Goal: Navigation & Orientation: Find specific page/section

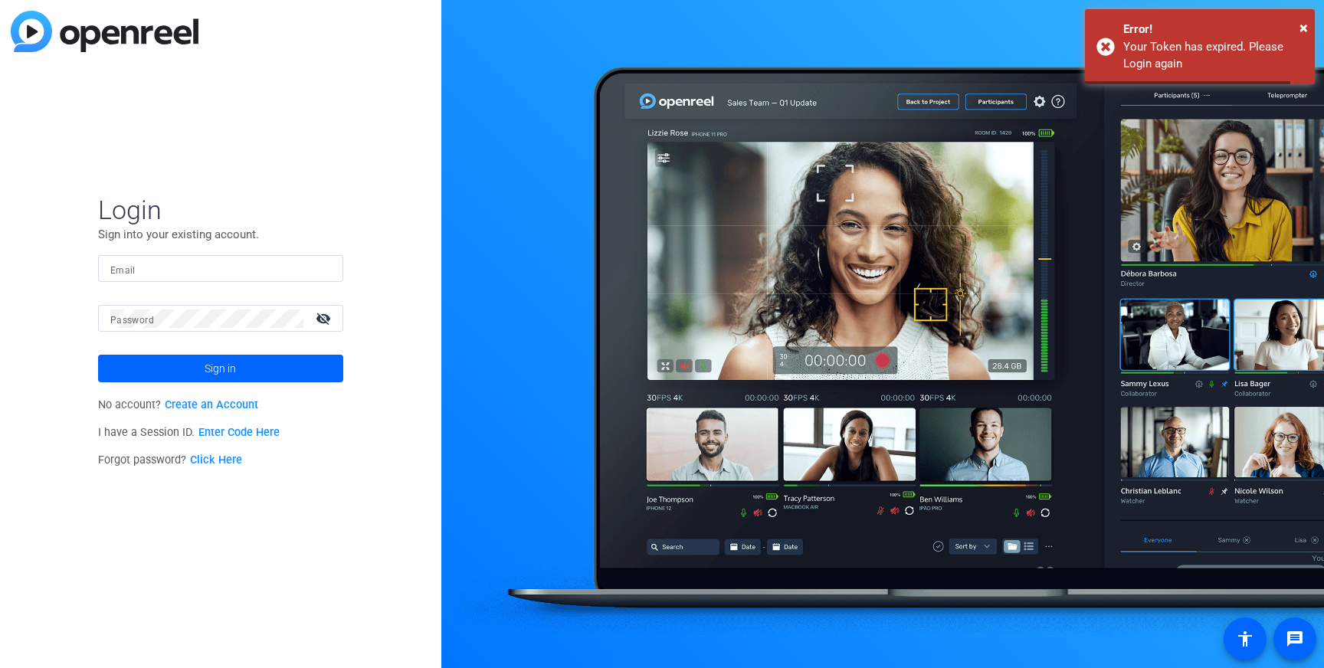
type input "[PERSON_NAME][EMAIL_ADDRESS][DOMAIN_NAME]"
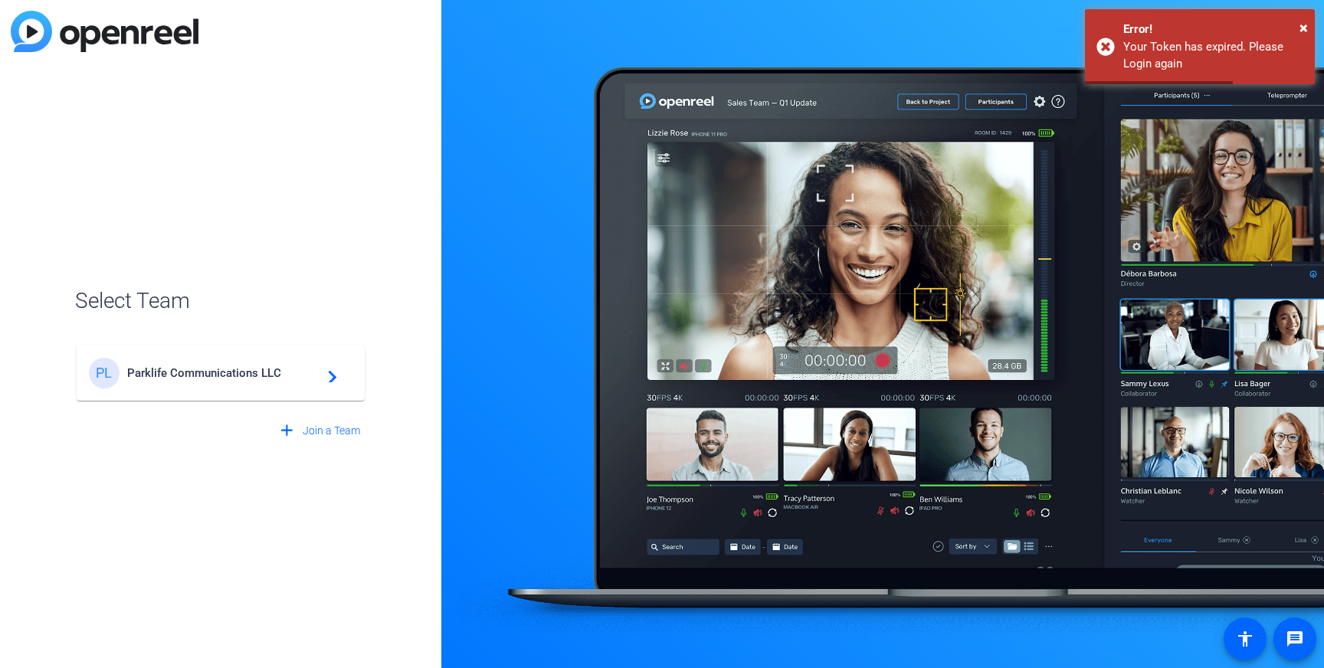
click at [192, 371] on span "Parklife Communications LLC" at bounding box center [223, 373] width 192 height 14
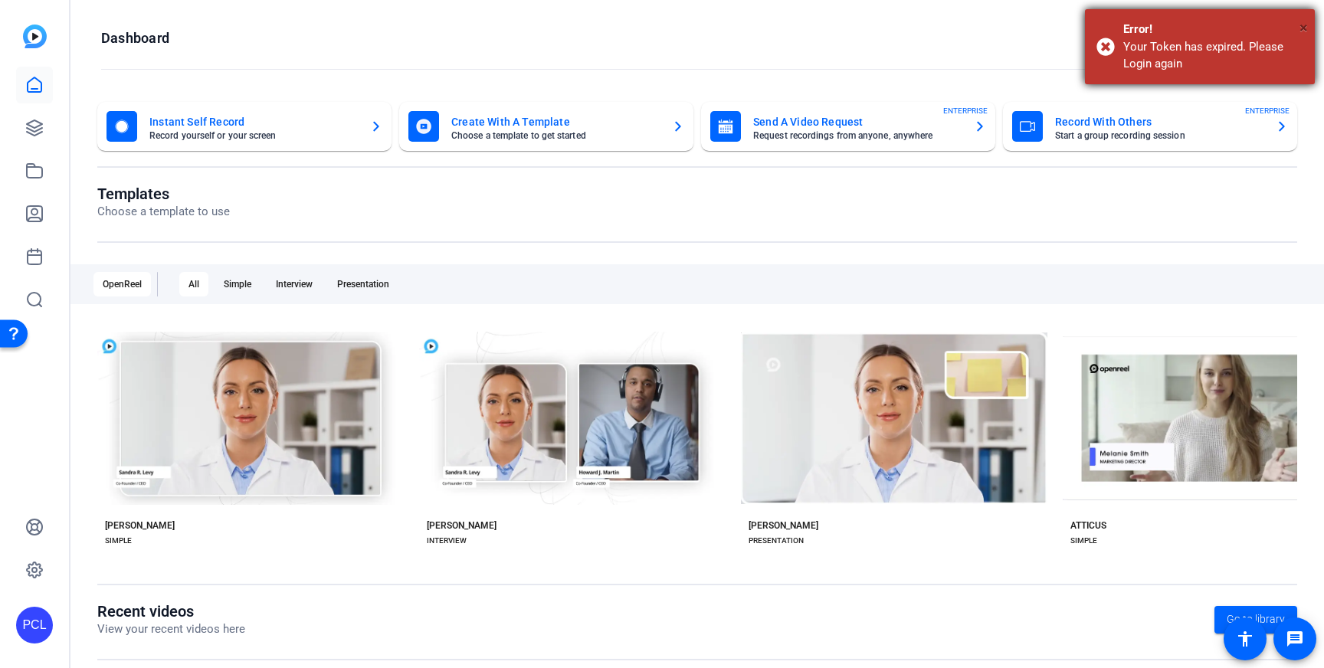
click at [1304, 26] on span "×" at bounding box center [1303, 27] width 8 height 18
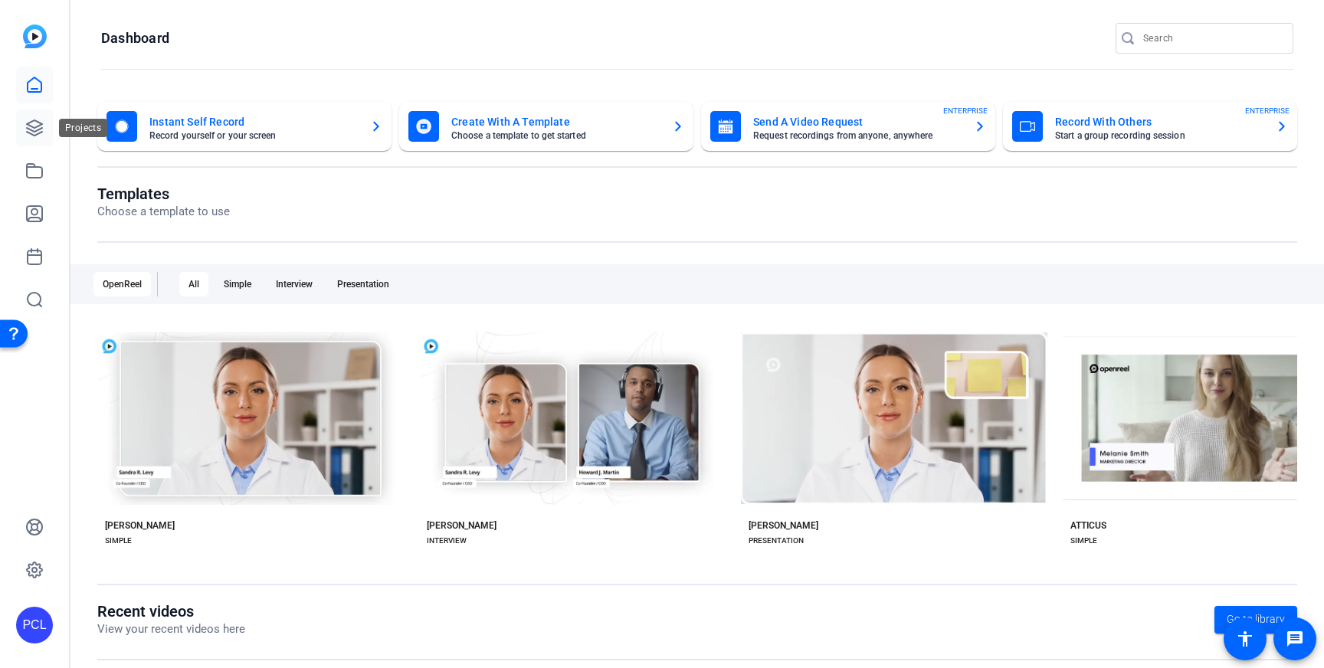
click at [29, 136] on icon at bounding box center [34, 128] width 18 height 18
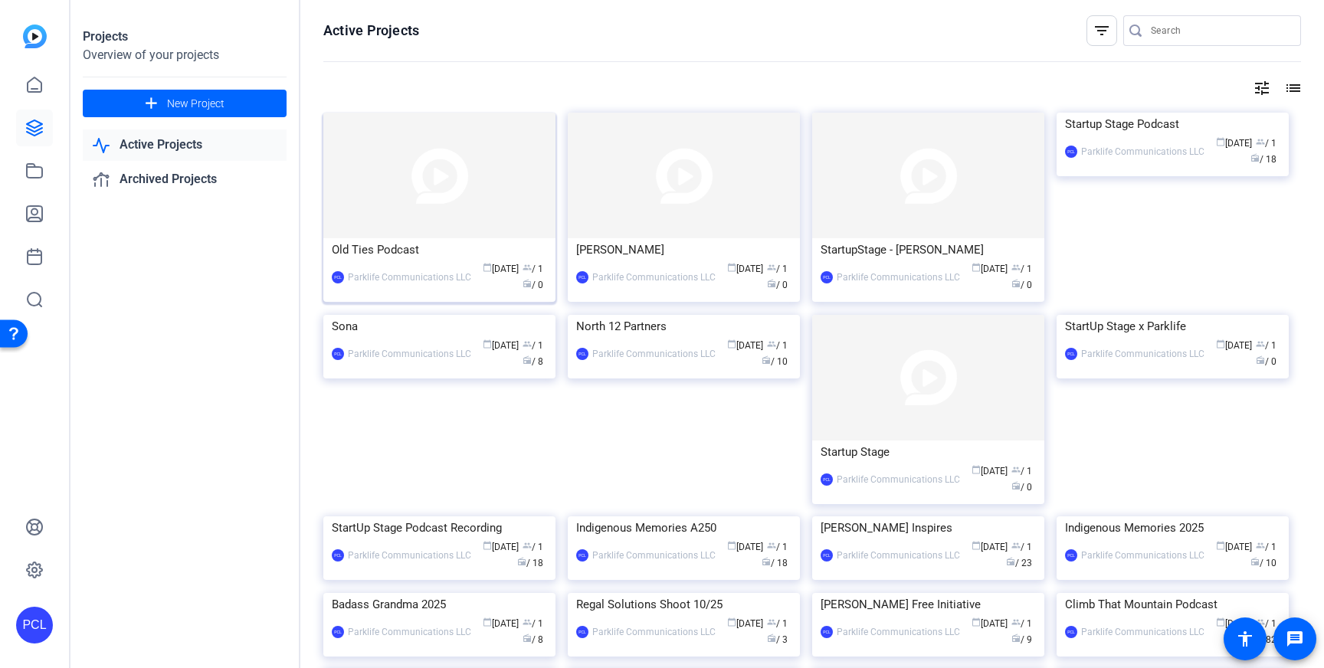
click at [506, 185] on img at bounding box center [439, 176] width 232 height 126
click at [1183, 113] on img at bounding box center [1172, 113] width 232 height 0
click at [399, 206] on img at bounding box center [439, 176] width 232 height 126
click at [1213, 113] on img at bounding box center [1172, 113] width 232 height 0
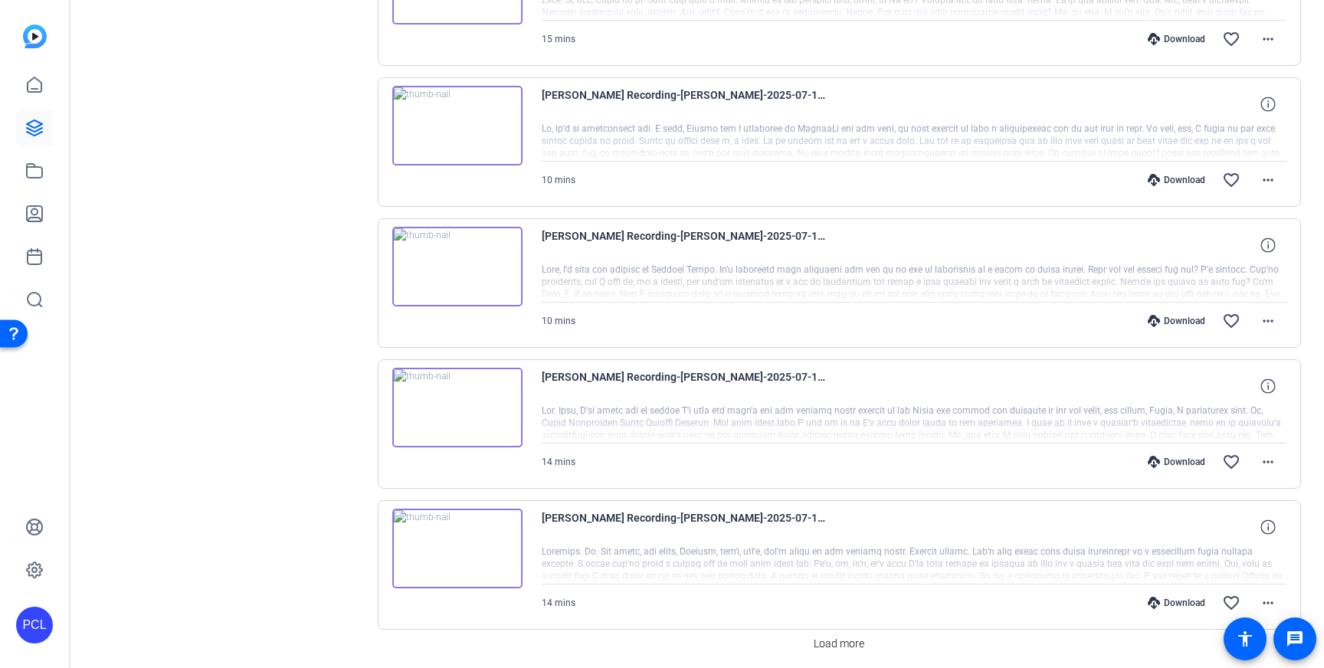
scroll to position [1163, 0]
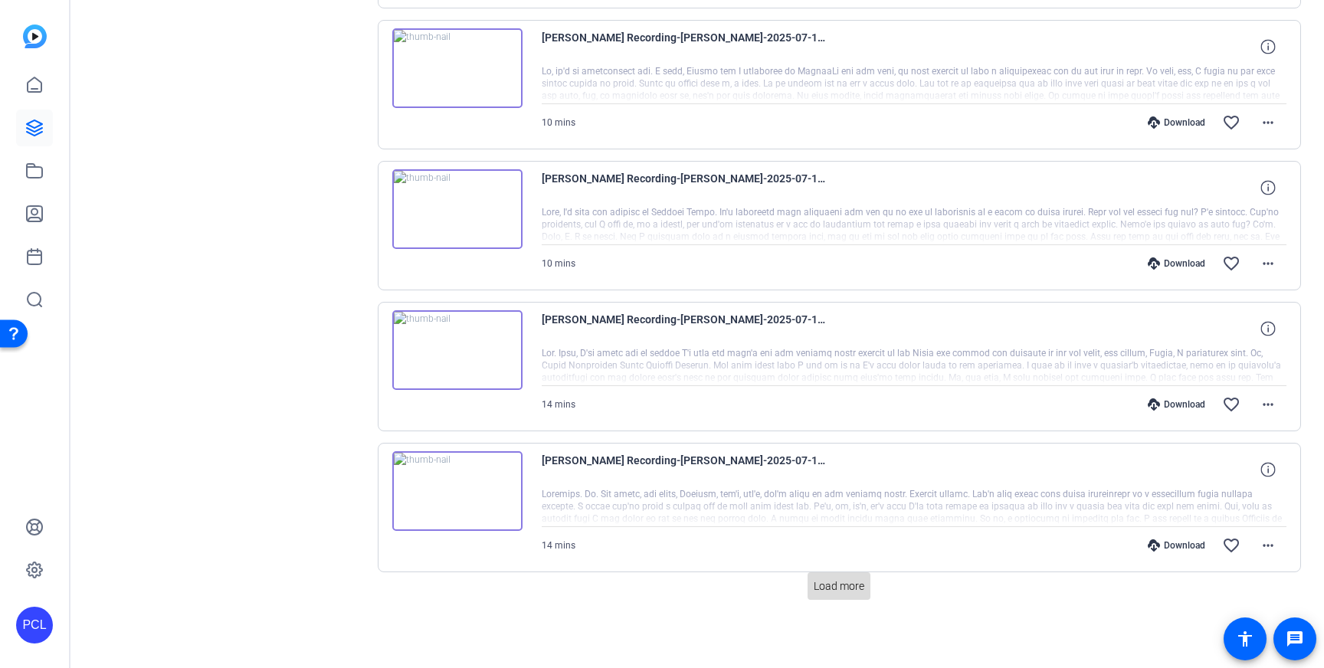
click at [830, 580] on span "Load more" at bounding box center [839, 586] width 51 height 16
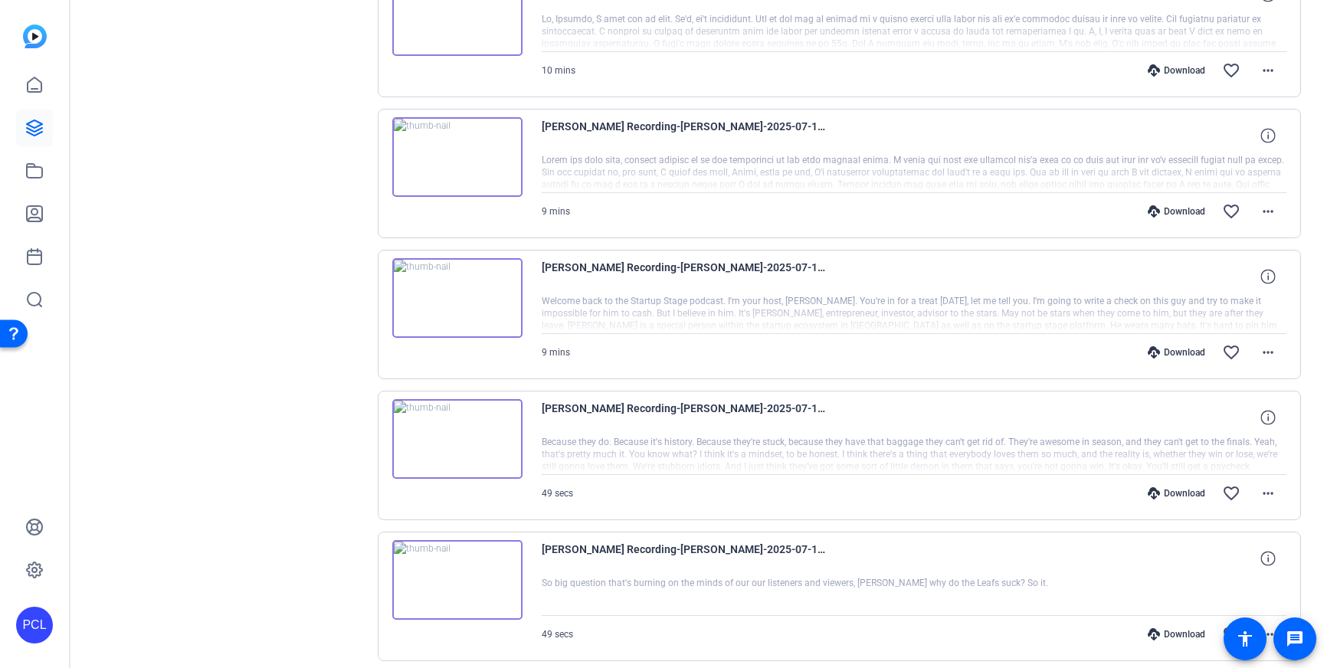
scroll to position [2263, 0]
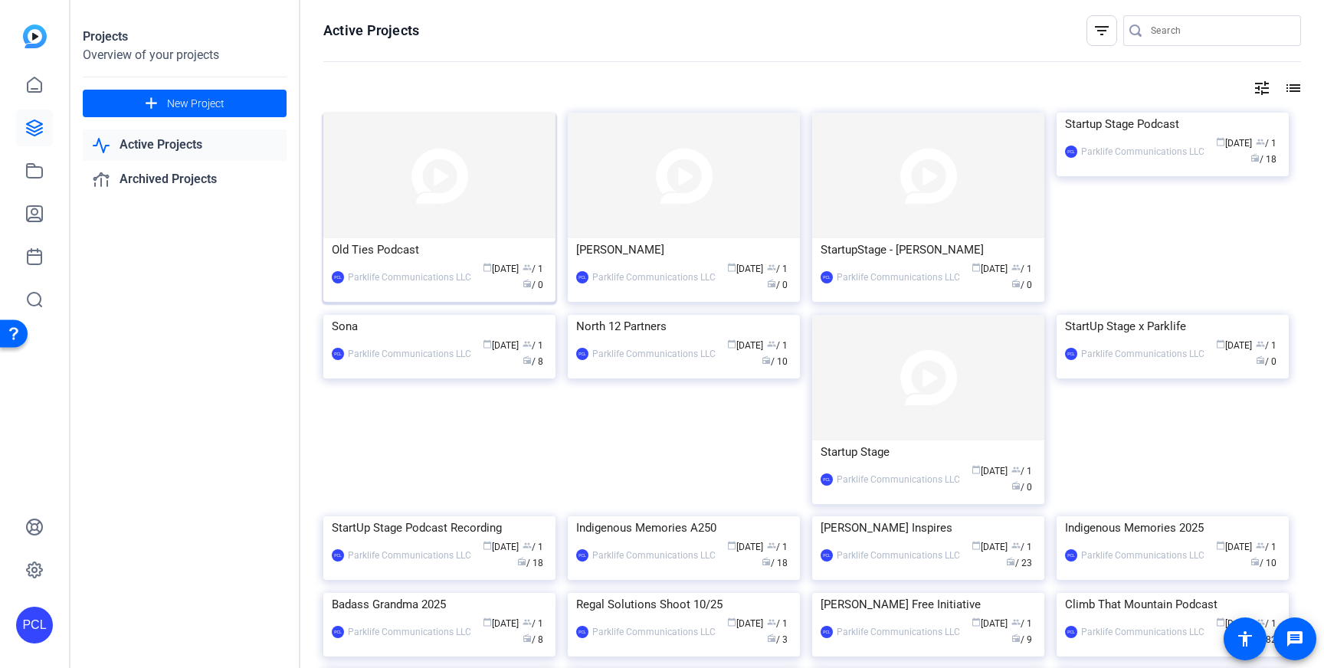
click at [397, 214] on img at bounding box center [439, 176] width 232 height 126
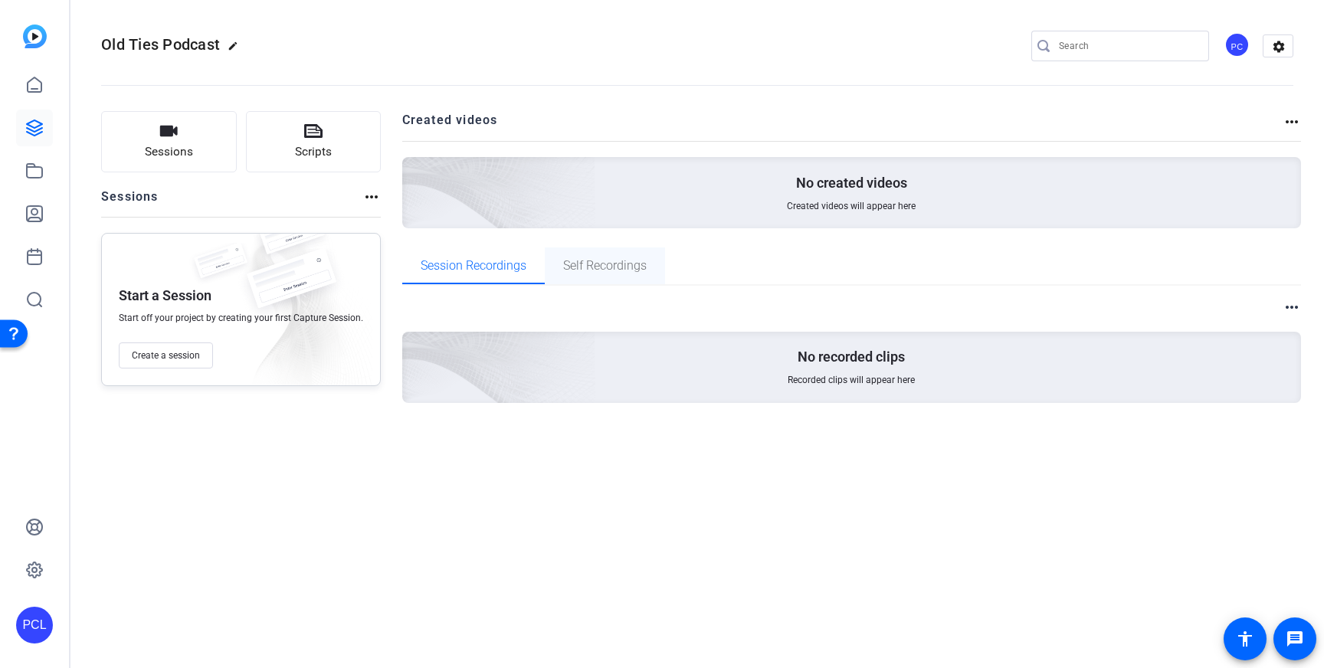
click at [637, 273] on span "Self Recordings" at bounding box center [604, 265] width 83 height 37
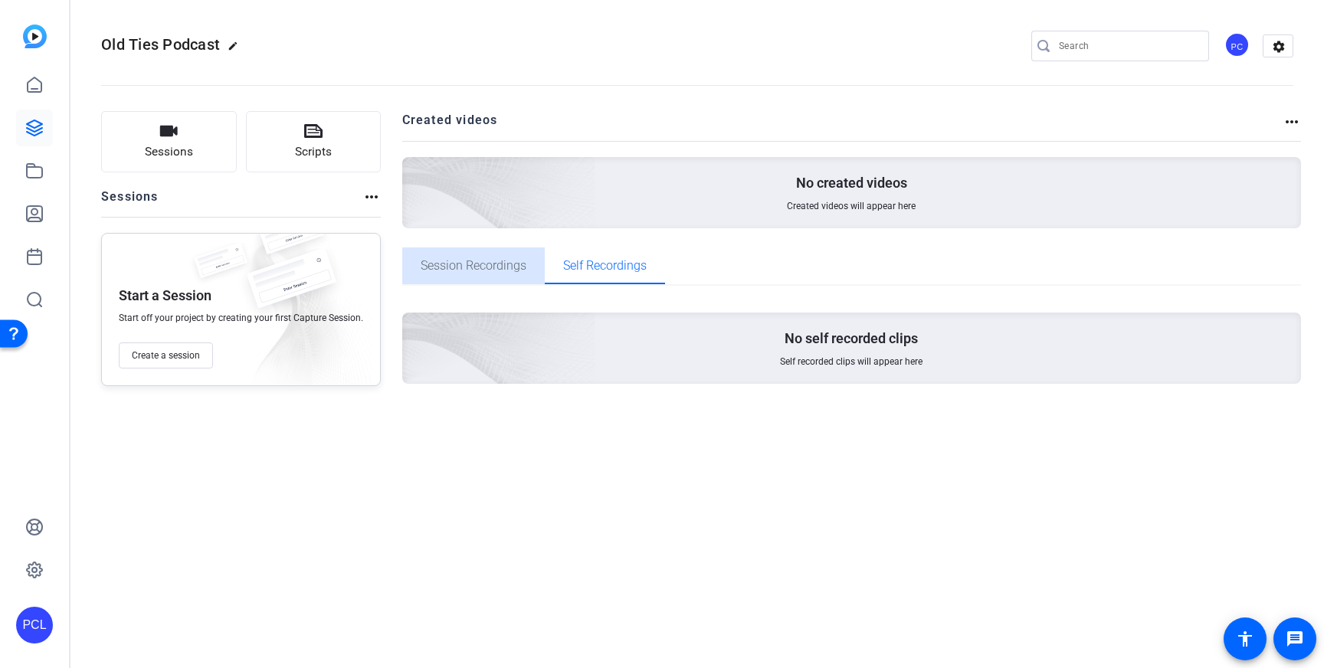
click at [509, 265] on span "Session Recordings" at bounding box center [474, 266] width 106 height 12
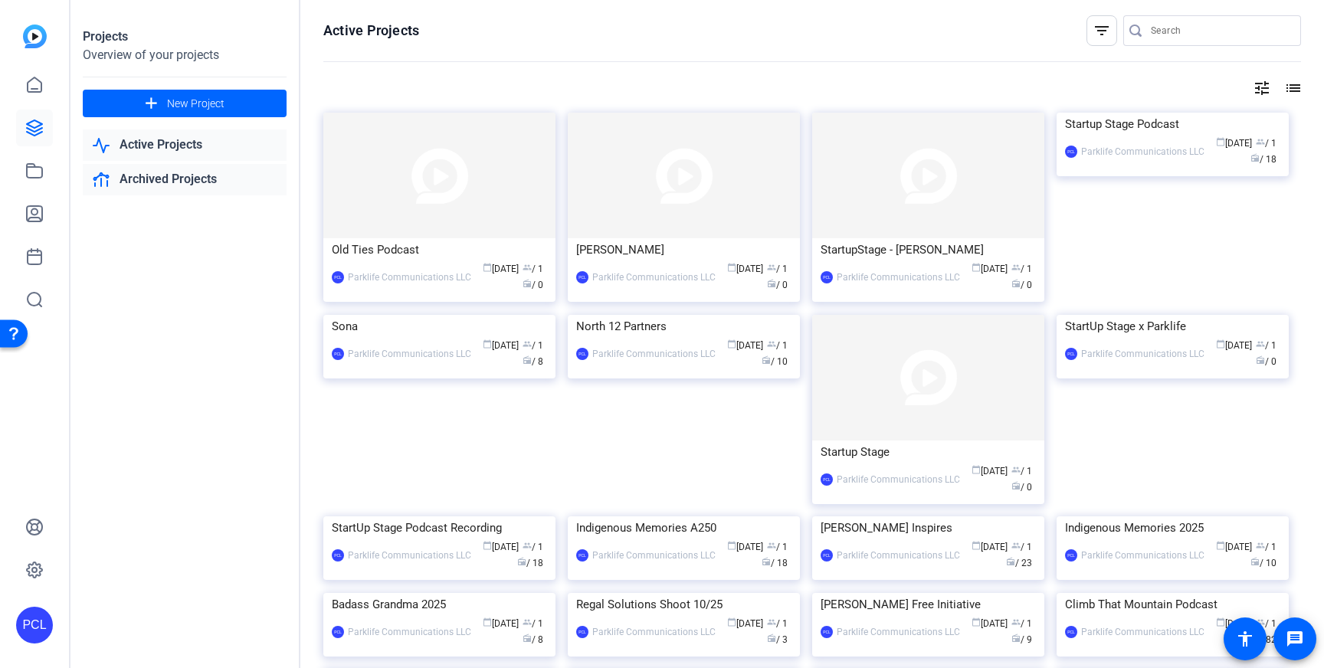
click at [159, 172] on link "Archived Projects" at bounding box center [185, 179] width 204 height 31
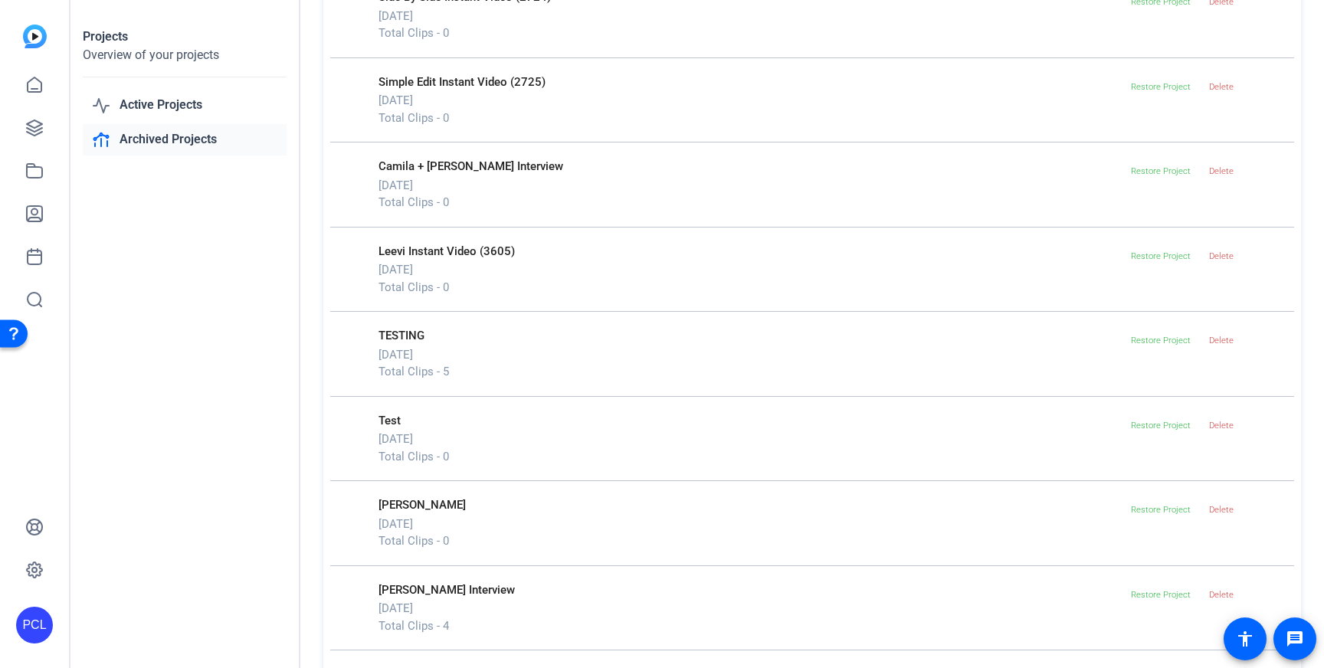
scroll to position [1128, 0]
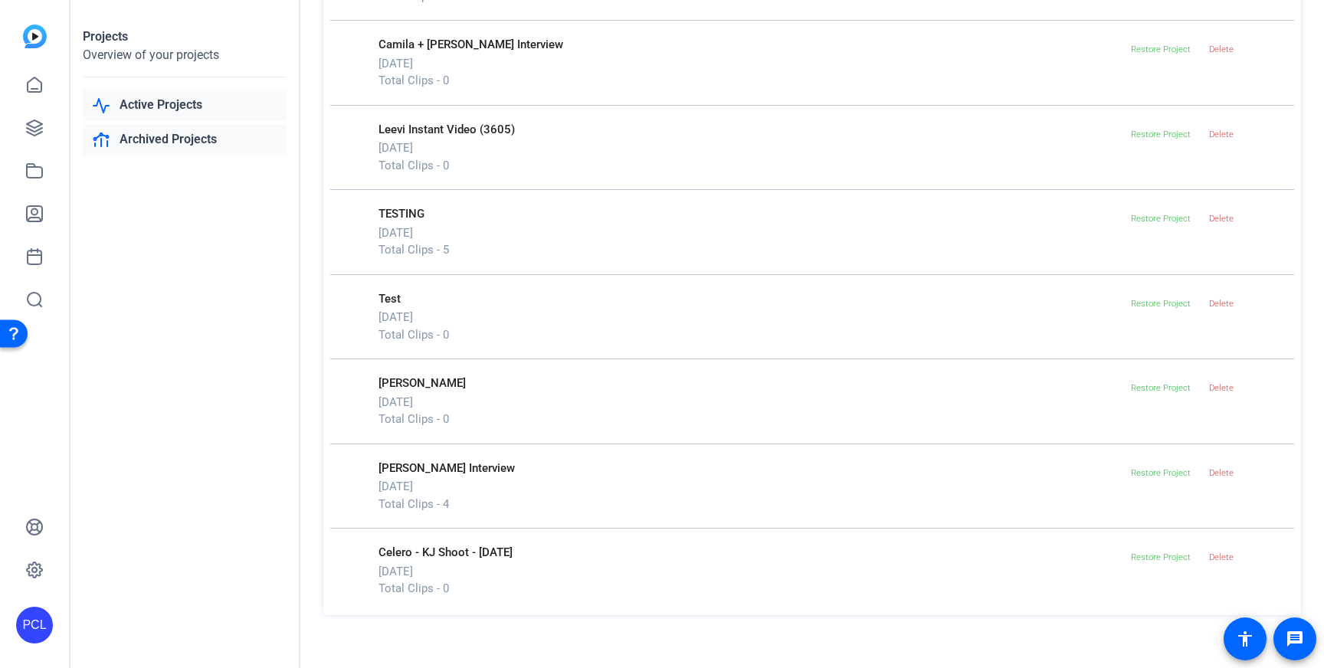
click at [227, 97] on link "Active Projects" at bounding box center [185, 105] width 204 height 31
